Goal: Task Accomplishment & Management: Use online tool/utility

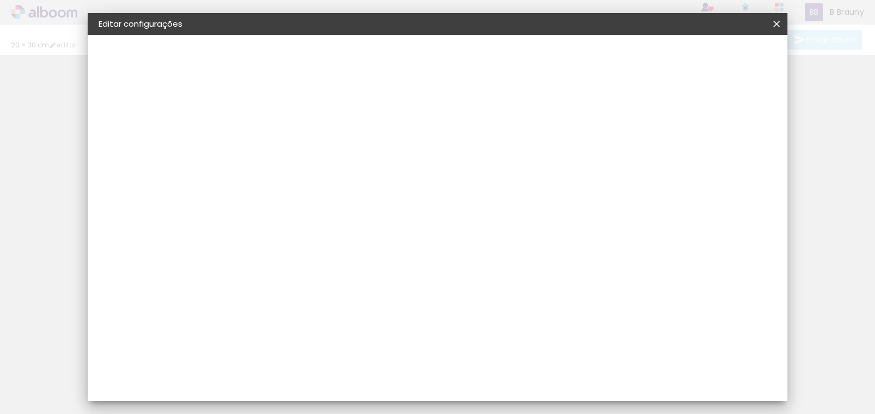
type input "20"
type input "60"
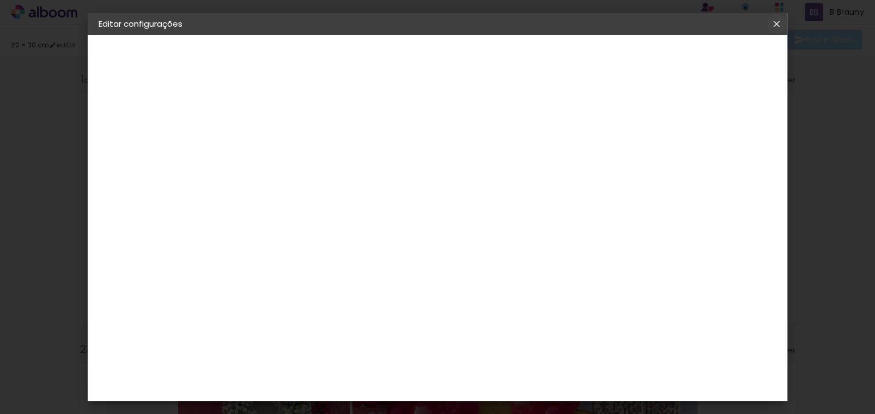
click at [774, 21] on iron-icon at bounding box center [776, 24] width 13 height 11
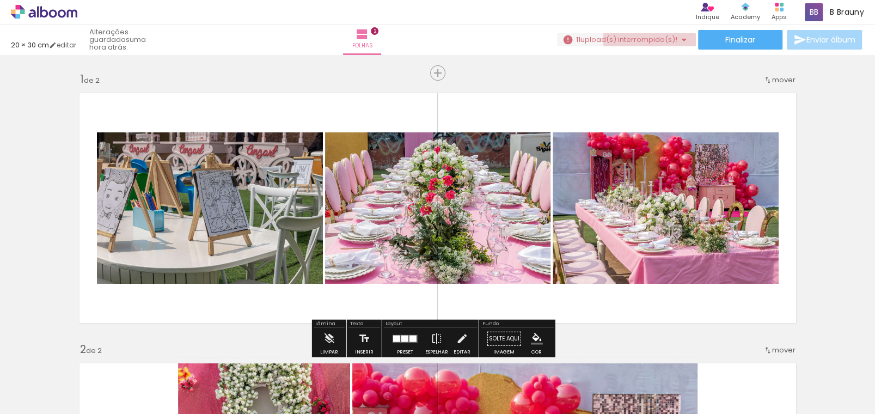
click at [660, 39] on span "upload(s) interrompido(s)!" at bounding box center [628, 39] width 97 height 10
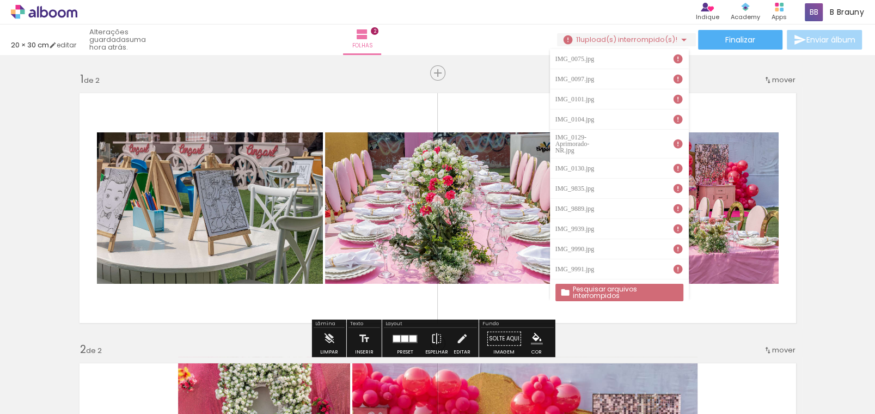
click at [0, 0] on slot "Pesquisar arquivos interrompidos" at bounding box center [0, 0] width 0 height 0
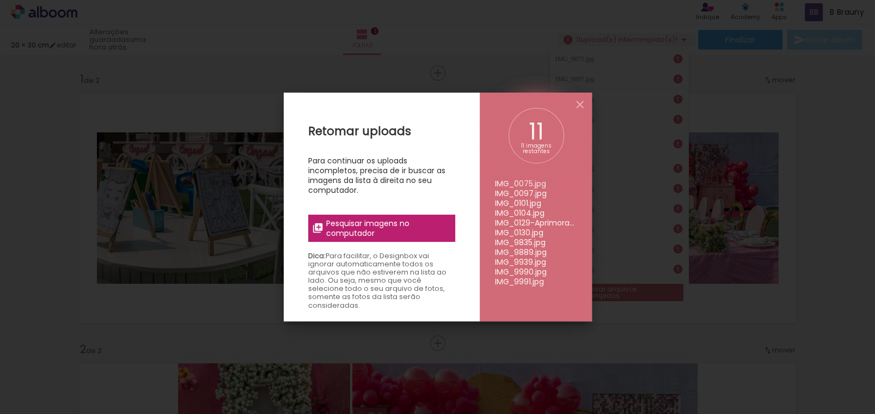
click at [421, 227] on span "Pesquisar imagens no computador" at bounding box center [387, 228] width 122 height 20
click at [0, 0] on input "file" at bounding box center [0, 0] width 0 height 0
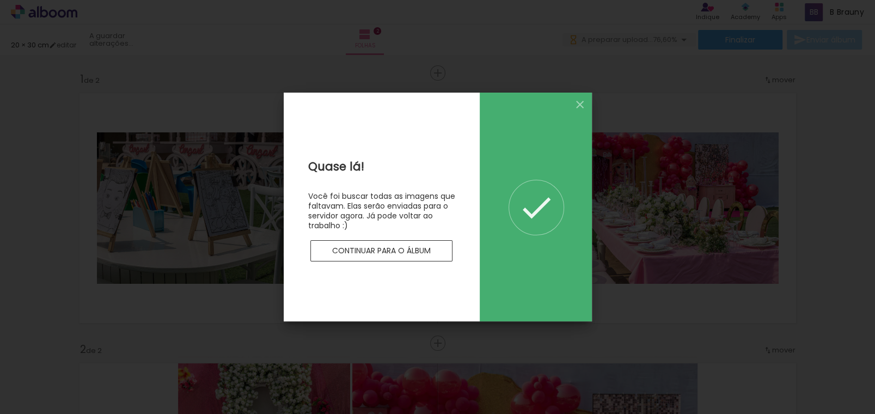
click at [403, 256] on paper-button "Continuar para o álbum" at bounding box center [381, 251] width 143 height 22
